Goal: Task Accomplishment & Management: Manage account settings

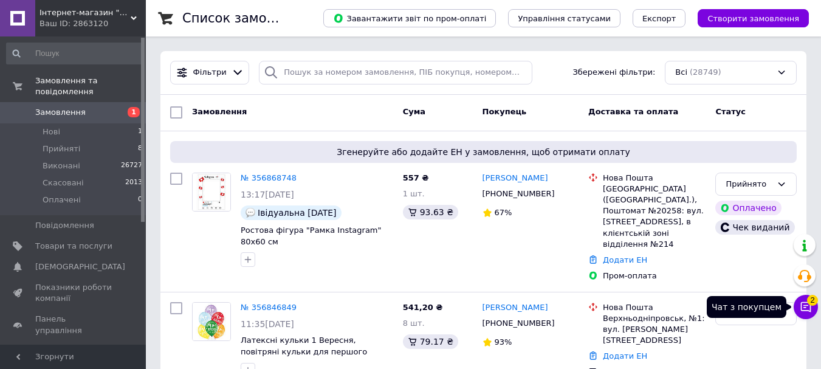
click at [810, 306] on icon at bounding box center [806, 307] width 12 height 12
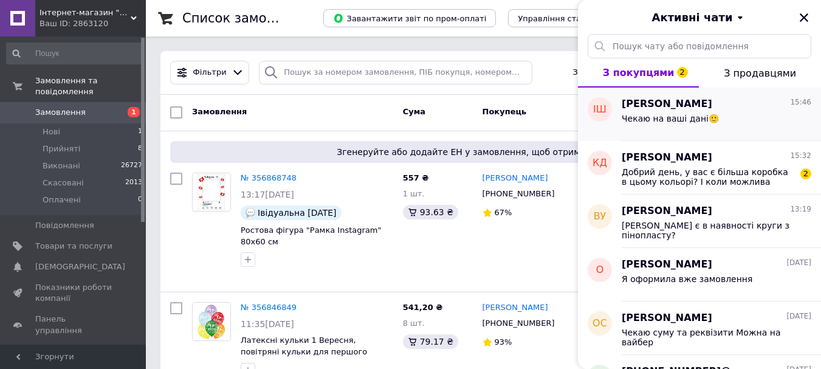
click at [741, 122] on div "Чекаю на ваші дані🙂" at bounding box center [717, 120] width 190 height 19
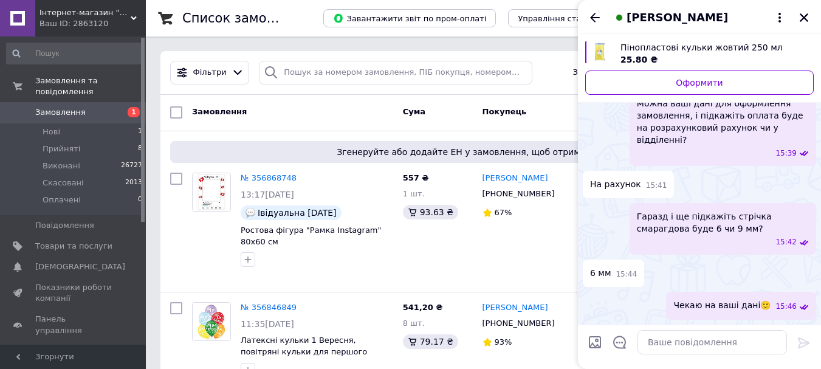
scroll to position [1579, 0]
click at [597, 18] on icon "Назад" at bounding box center [595, 17] width 10 height 9
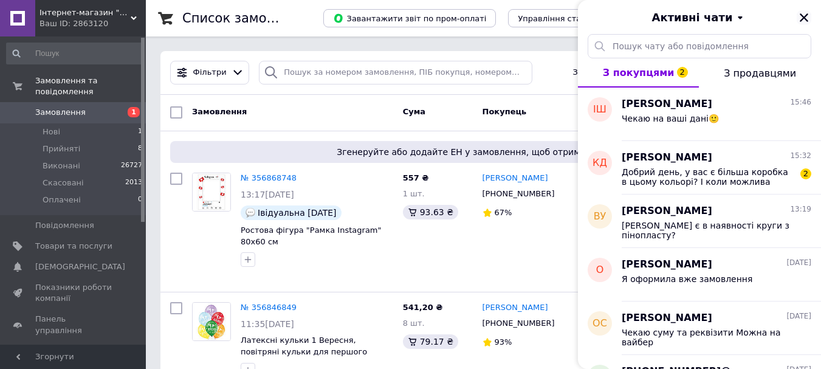
click at [809, 15] on icon "Закрити" at bounding box center [804, 17] width 11 height 11
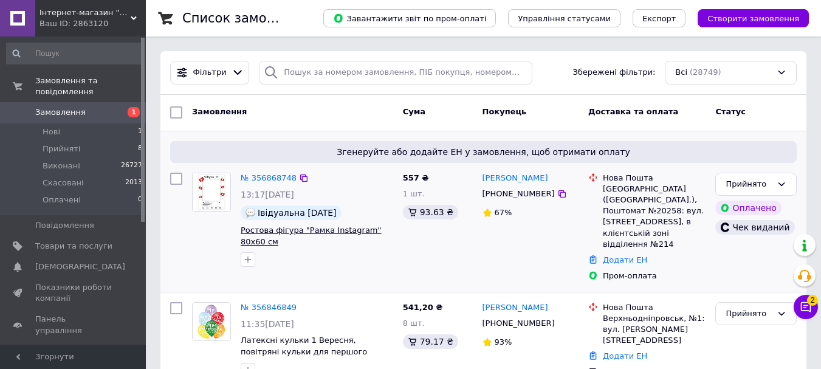
click at [359, 230] on span "Ростова фігура "Рамка Instagram" 80х60 см" at bounding box center [311, 236] width 141 height 21
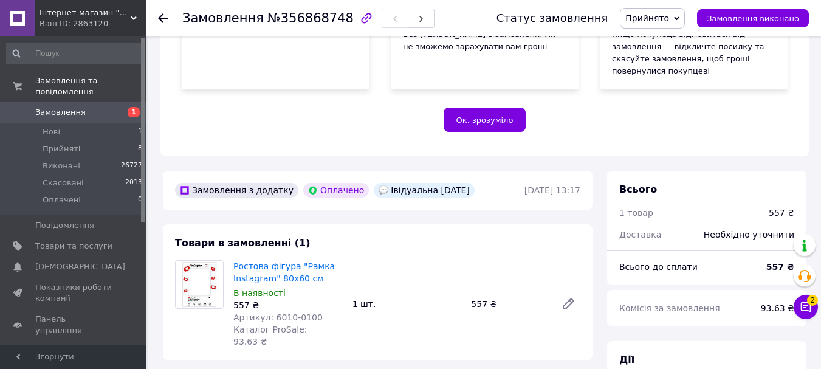
scroll to position [304, 0]
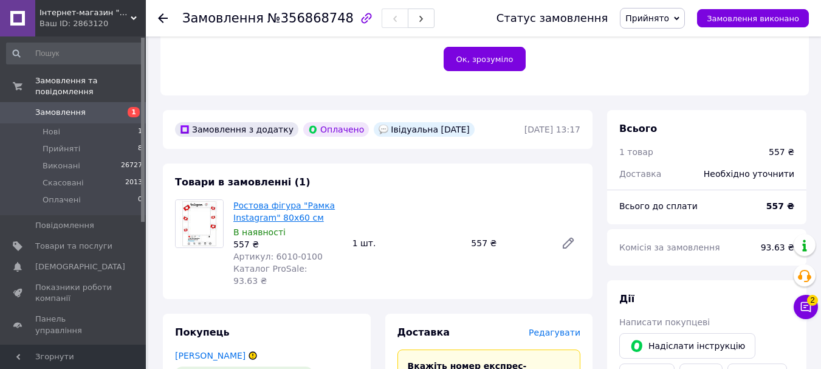
click at [294, 204] on link "Ростова фігура "Рамка Instagram" 80х60 см" at bounding box center [284, 212] width 102 height 22
click at [71, 110] on link "Замовлення 1" at bounding box center [75, 112] width 150 height 21
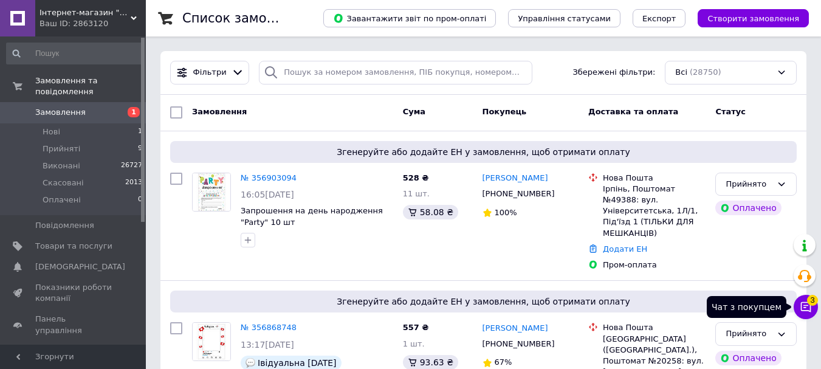
click at [809, 307] on icon at bounding box center [806, 307] width 12 height 12
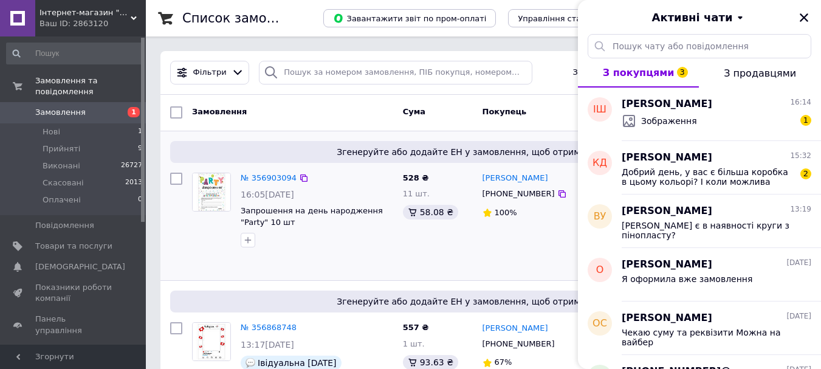
click at [354, 259] on div "№ 356903094 16:05[DATE] Запрошення на день народження "Party" 10 шт" at bounding box center [292, 222] width 211 height 108
click at [803, 19] on icon "Закрити" at bounding box center [804, 17] width 9 height 9
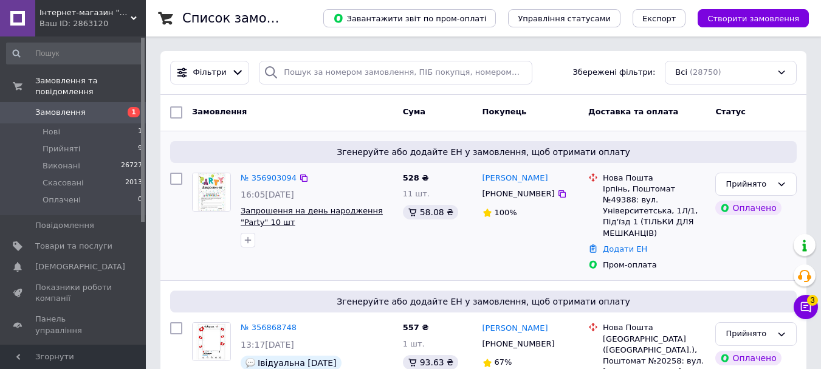
click at [343, 213] on span "Запрошення на день народження "Party" 10 шт" at bounding box center [312, 216] width 142 height 21
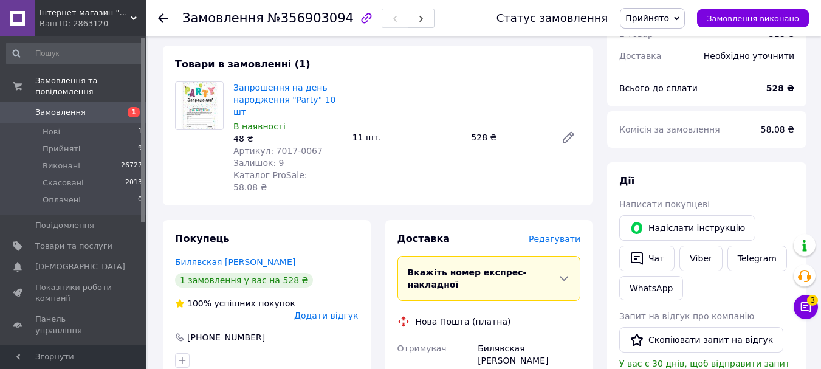
scroll to position [304, 0]
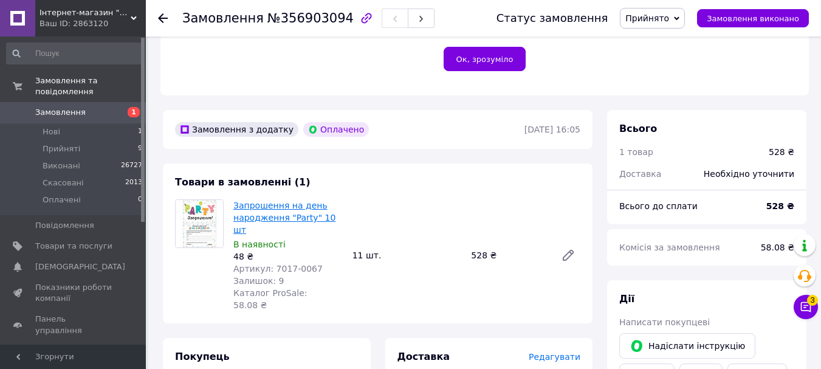
click at [311, 205] on link "Запрошення на день народження "Party" 10 шт" at bounding box center [284, 218] width 102 height 34
click at [58, 107] on span "Замовлення" at bounding box center [60, 112] width 50 height 11
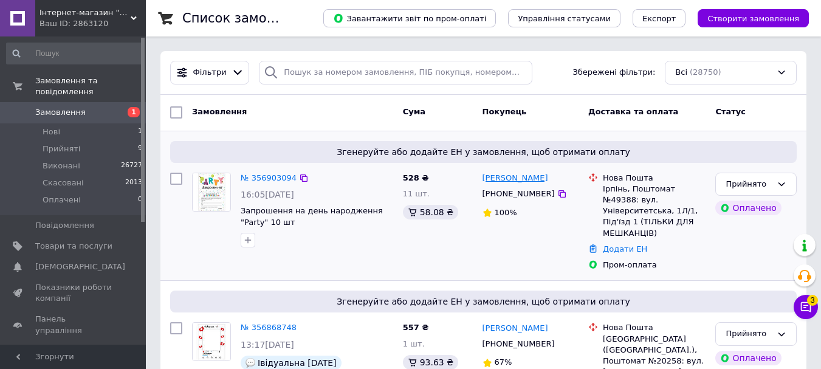
click at [543, 181] on link "[PERSON_NAME]" at bounding box center [516, 179] width 66 height 12
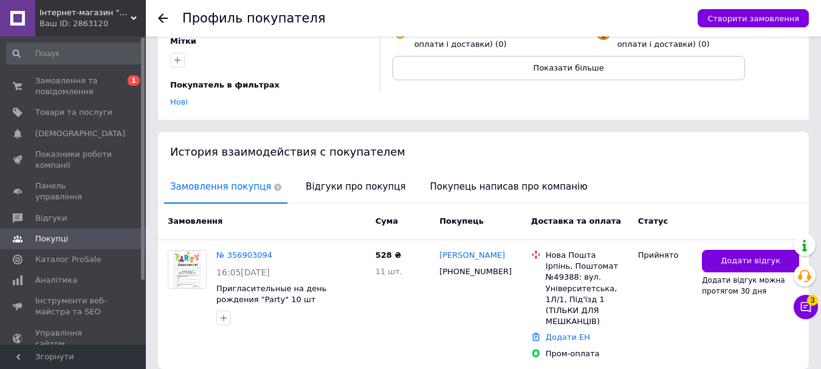
scroll to position [187, 0]
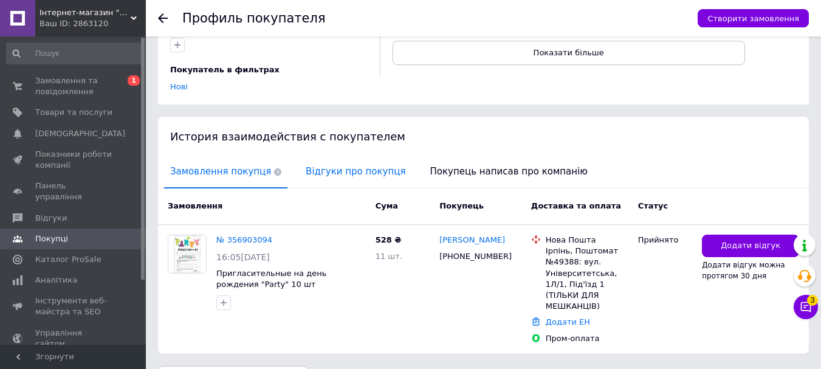
click at [321, 159] on span "Відгуки про покупця" at bounding box center [356, 171] width 112 height 31
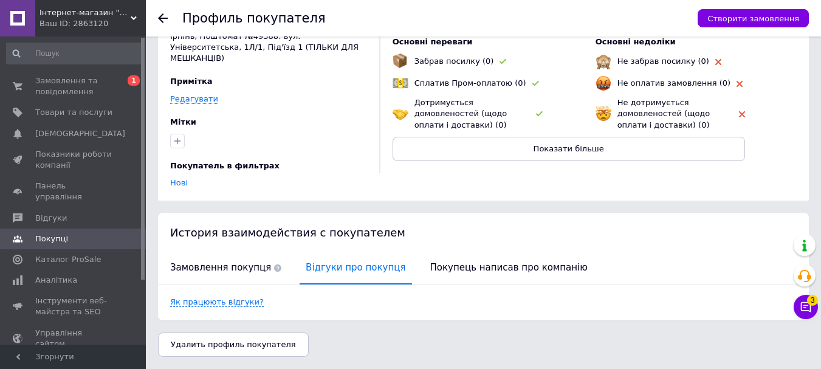
scroll to position [68, 0]
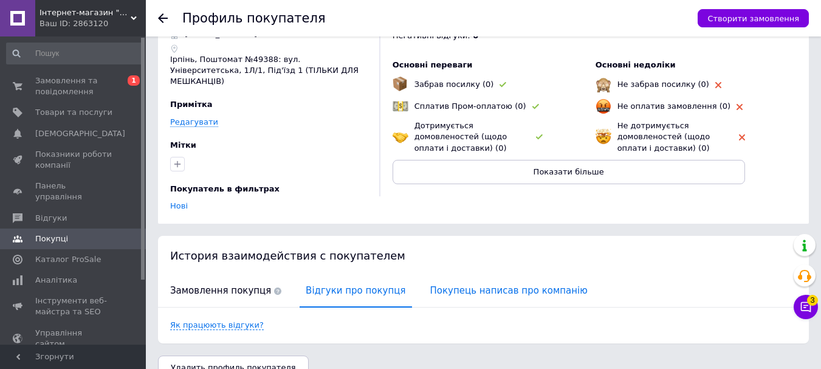
click at [488, 275] on span "Покупець написав про компанію" at bounding box center [509, 290] width 170 height 31
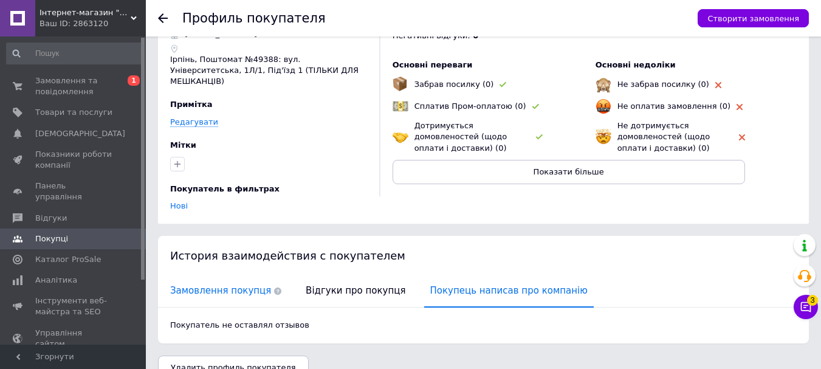
click at [184, 275] on span "Замовлення покупця" at bounding box center [225, 290] width 123 height 31
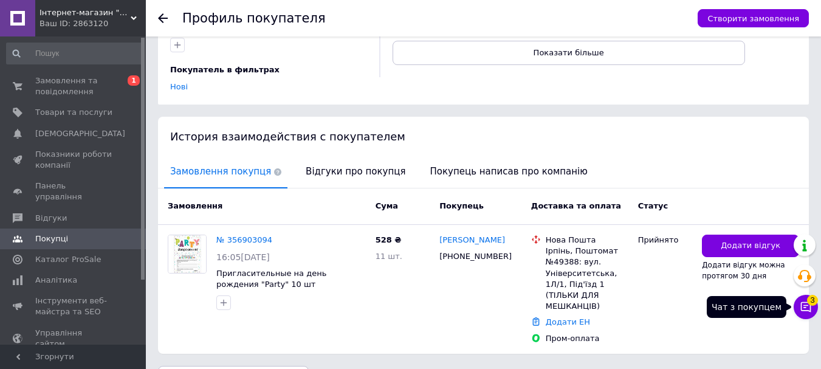
click at [802, 309] on icon at bounding box center [806, 307] width 10 height 10
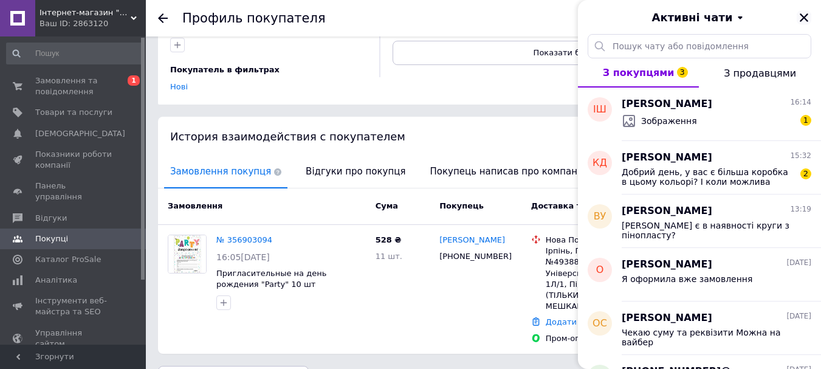
click at [801, 15] on icon "Закрити" at bounding box center [804, 17] width 11 height 11
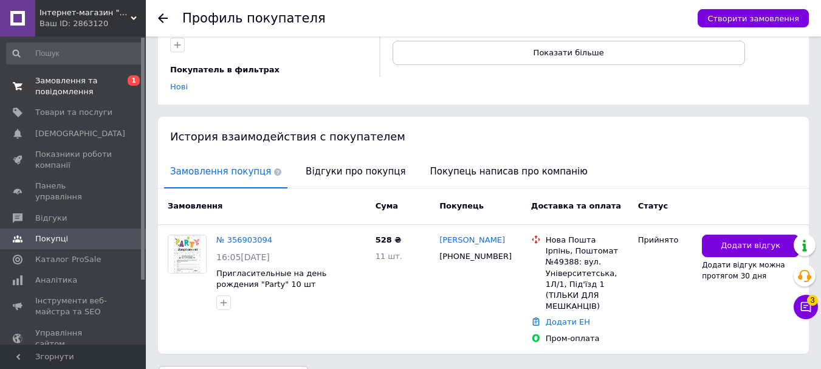
click at [57, 91] on span "Замовлення та повідомлення" at bounding box center [73, 86] width 77 height 22
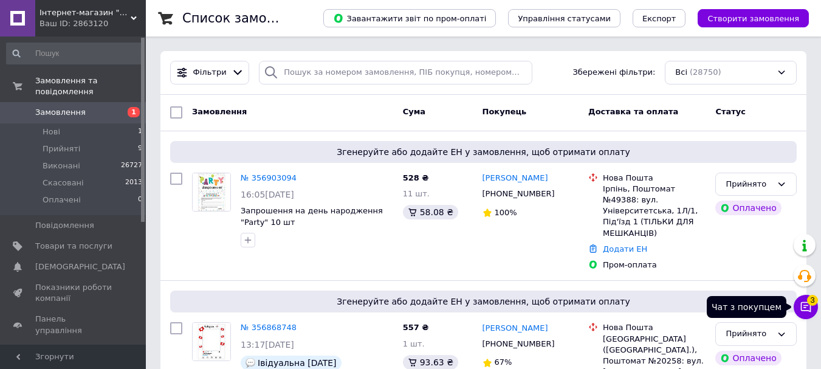
click at [805, 314] on button "Чат з покупцем 3" at bounding box center [806, 307] width 24 height 24
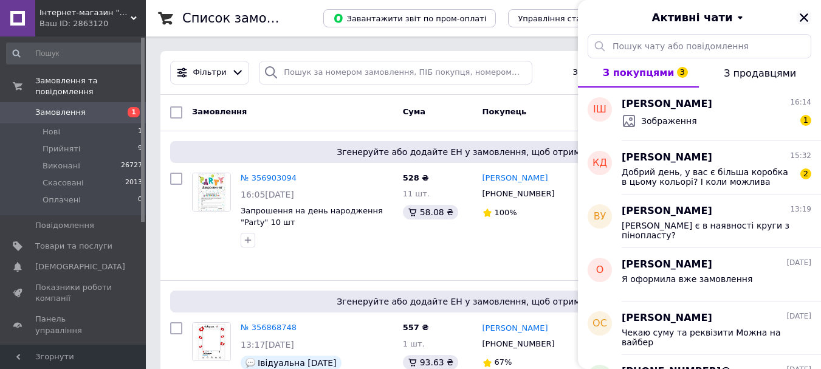
click at [803, 22] on icon "Закрити" at bounding box center [804, 17] width 11 height 11
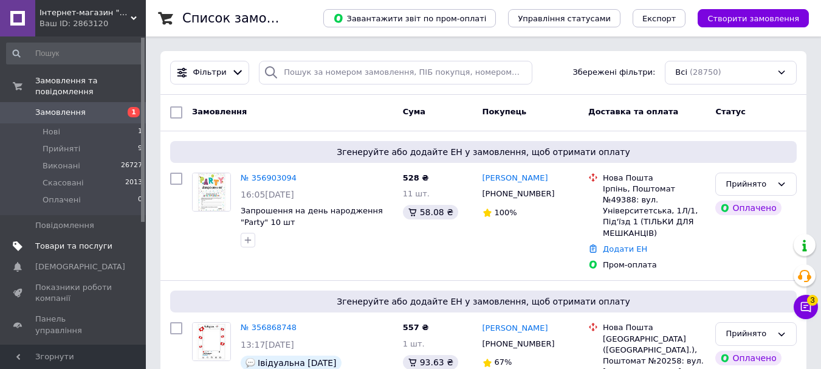
click at [74, 241] on span "Товари та послуги" at bounding box center [73, 246] width 77 height 11
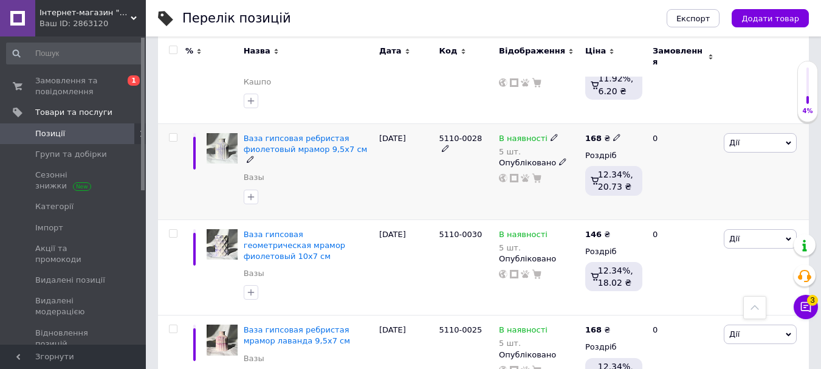
scroll to position [2493, 0]
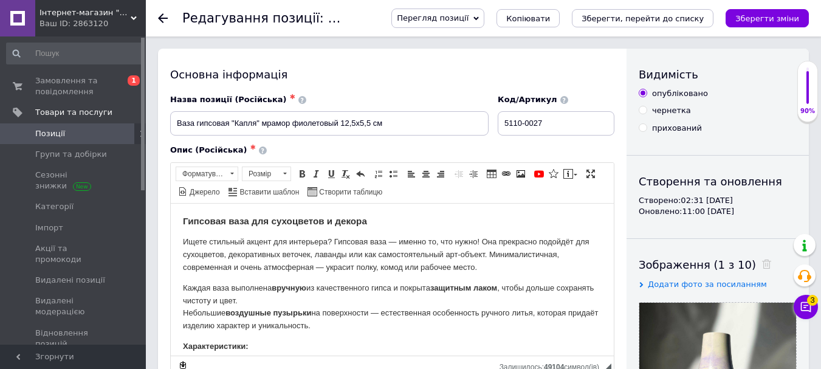
click at [469, 19] on span "Перегляд позиції" at bounding box center [433, 17] width 72 height 9
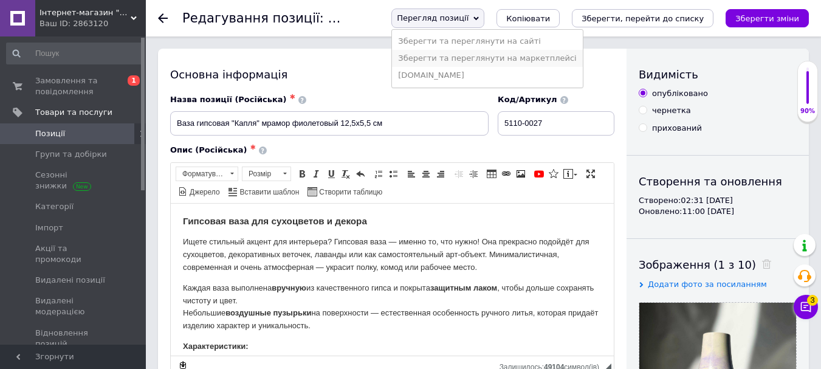
click at [503, 58] on li "Зберегти та переглянути на маркетплейсі" at bounding box center [487, 58] width 190 height 17
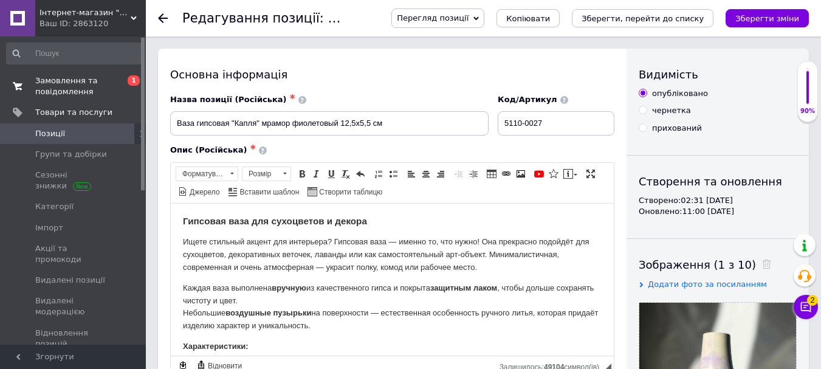
click at [71, 87] on span "Замовлення та повідомлення" at bounding box center [73, 86] width 77 height 22
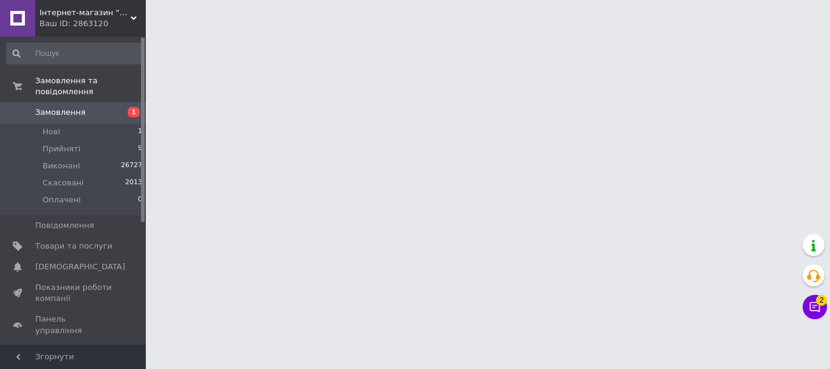
click at [71, 107] on span "Замовлення" at bounding box center [60, 112] width 50 height 11
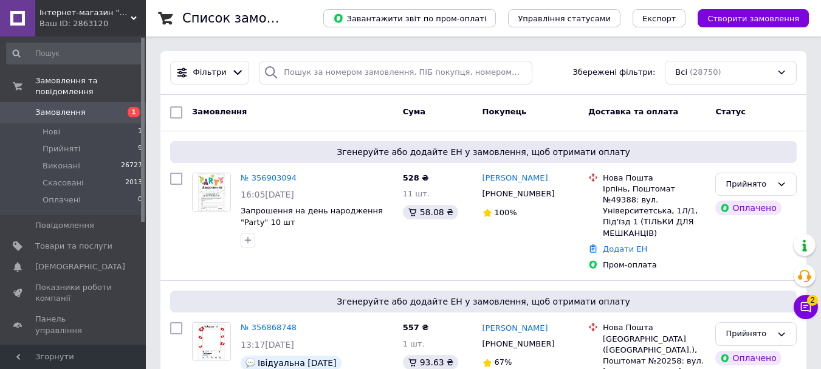
click at [61, 107] on span "Замовлення" at bounding box center [60, 112] width 50 height 11
click at [58, 107] on span "Замовлення" at bounding box center [60, 112] width 50 height 11
click at [66, 107] on span "Замовлення" at bounding box center [60, 112] width 50 height 11
